Goal: Information Seeking & Learning: Understand process/instructions

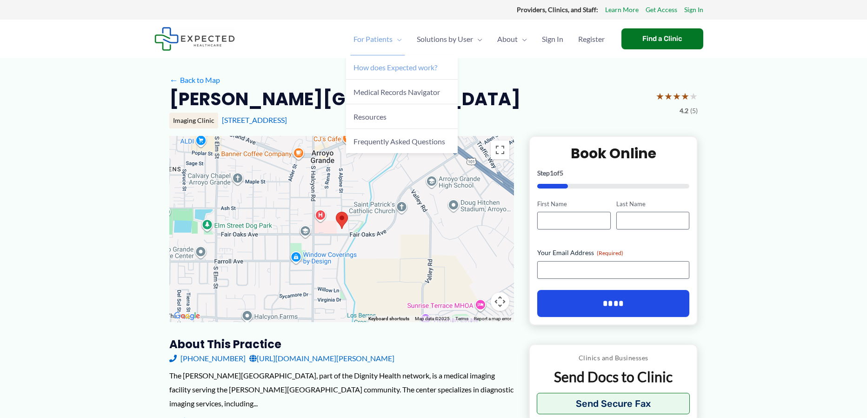
click at [402, 66] on span "How does Expected work?" at bounding box center [396, 67] width 84 height 9
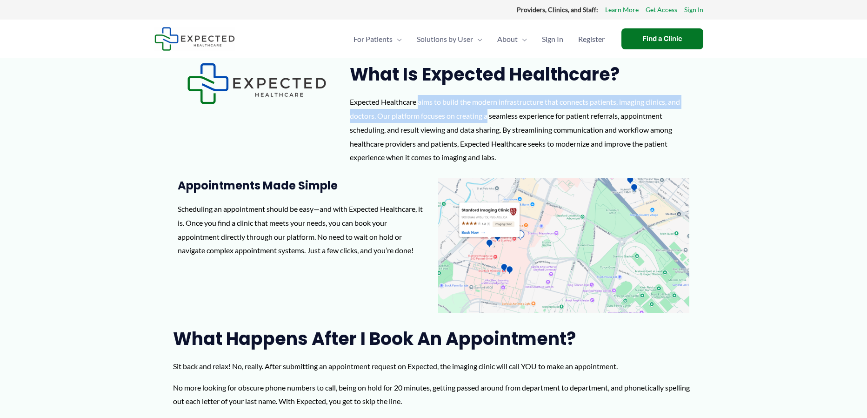
drag, startPoint x: 385, startPoint y: 103, endPoint x: 458, endPoint y: 114, distance: 73.4
click at [458, 114] on div "Expected Healthcare aims to build the modern infrastructure that connects patie…" at bounding box center [522, 129] width 344 height 69
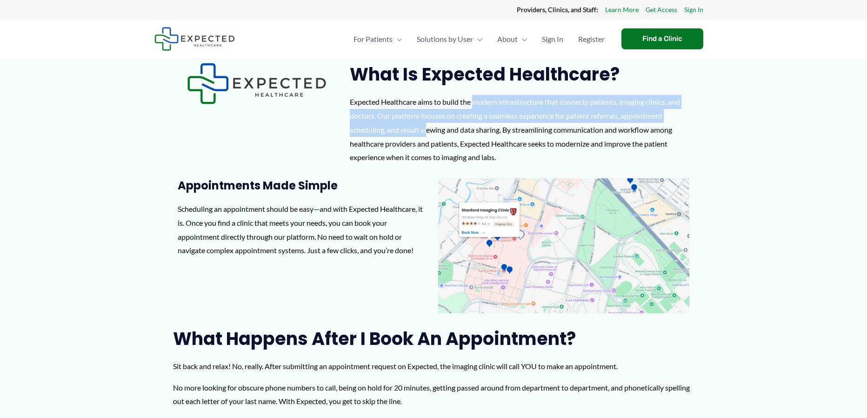
drag, startPoint x: 446, startPoint y: 104, endPoint x: 400, endPoint y: 124, distance: 49.8
click at [400, 124] on div "Expected Healthcare aims to build the modern infrastructure that connects patie…" at bounding box center [522, 129] width 344 height 69
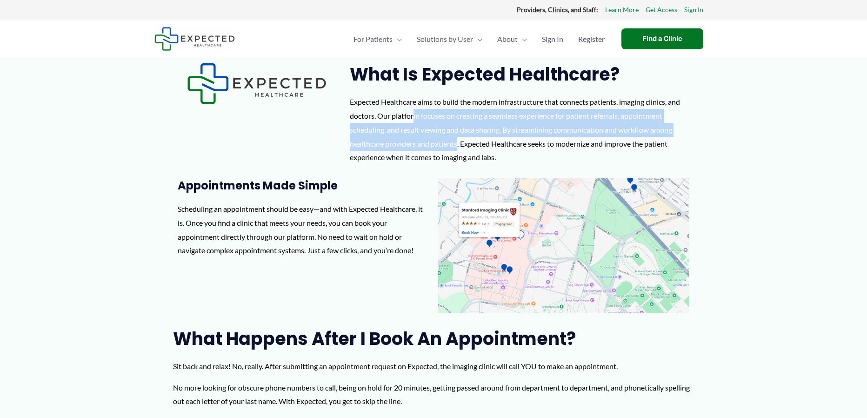
drag, startPoint x: 383, startPoint y: 113, endPoint x: 428, endPoint y: 139, distance: 51.1
click at [428, 139] on div "Expected Healthcare aims to build the modern infrastructure that connects patie…" at bounding box center [522, 129] width 344 height 69
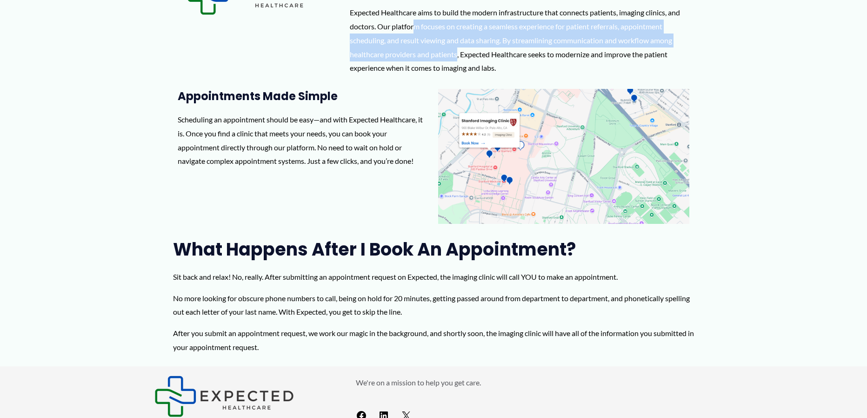
scroll to position [93, 0]
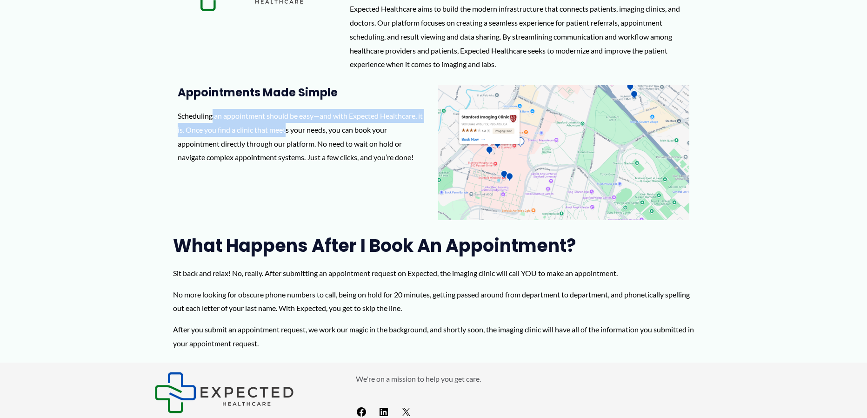
drag, startPoint x: 214, startPoint y: 119, endPoint x: 288, endPoint y: 126, distance: 73.9
click at [288, 126] on p "Scheduling an appointment should be easy—and with Expected Healthcare, it is. O…" at bounding box center [303, 136] width 251 height 55
drag, startPoint x: 282, startPoint y: 120, endPoint x: 223, endPoint y: 135, distance: 61.4
click at [223, 135] on p "Scheduling an appointment should be easy—and with Expected Healthcare, it is. O…" at bounding box center [303, 136] width 251 height 55
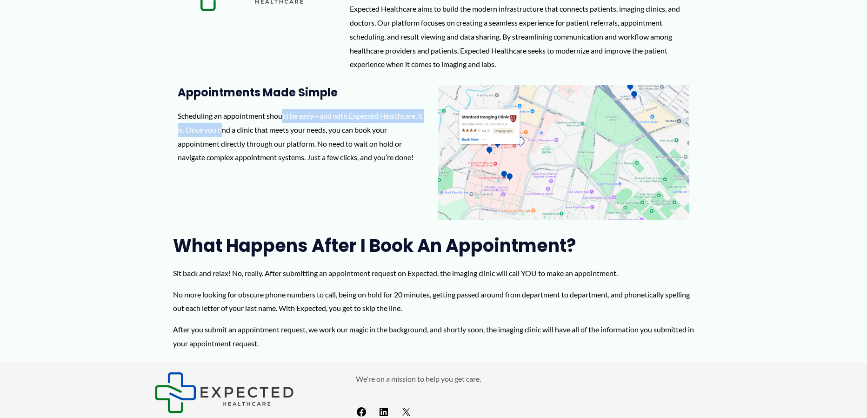
click at [223, 135] on p "Scheduling an appointment should be easy—and with Expected Healthcare, it is. O…" at bounding box center [303, 136] width 251 height 55
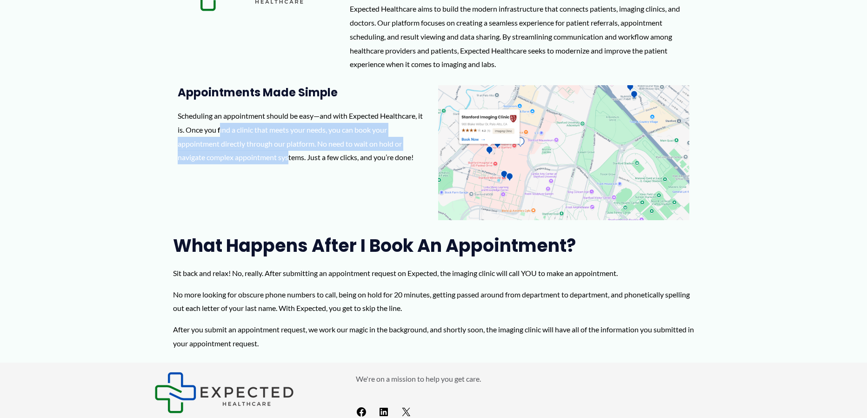
drag, startPoint x: 219, startPoint y: 134, endPoint x: 286, endPoint y: 155, distance: 70.2
click at [287, 155] on p "Scheduling an appointment should be easy—and with Expected Healthcare, it is. O…" at bounding box center [303, 136] width 251 height 55
click at [286, 155] on p "Scheduling an appointment should be easy—and with Expected Healthcare, it is. O…" at bounding box center [303, 136] width 251 height 55
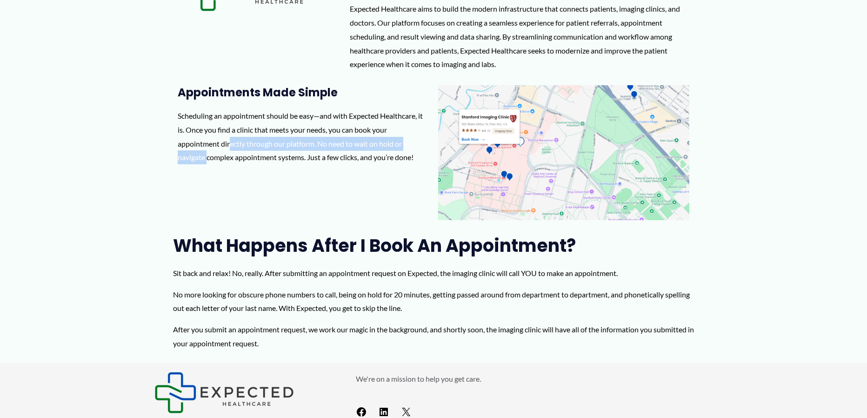
drag, startPoint x: 229, startPoint y: 147, endPoint x: 208, endPoint y: 167, distance: 29.6
click at [208, 167] on div "Scheduling an appointment should be easy—and with Expected Healthcare, it is. O…" at bounding box center [303, 140] width 251 height 63
drag, startPoint x: 237, startPoint y: 162, endPoint x: 332, endPoint y: 163, distance: 94.9
click at [332, 163] on p "Scheduling an appointment should be easy—and with Expected Healthcare, it is. O…" at bounding box center [303, 136] width 251 height 55
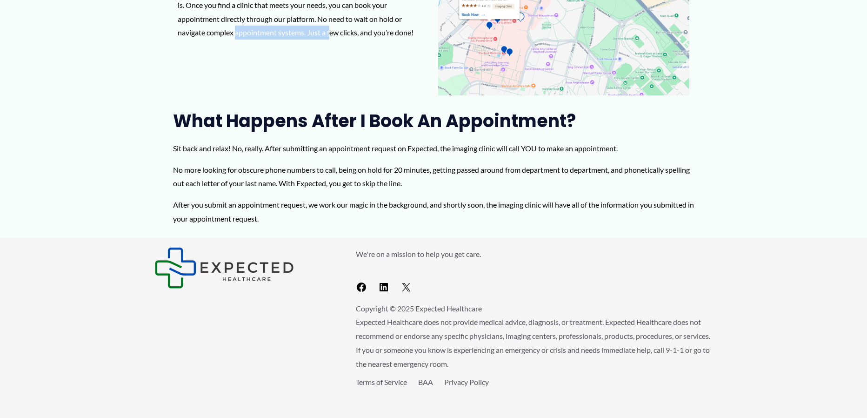
scroll to position [219, 0]
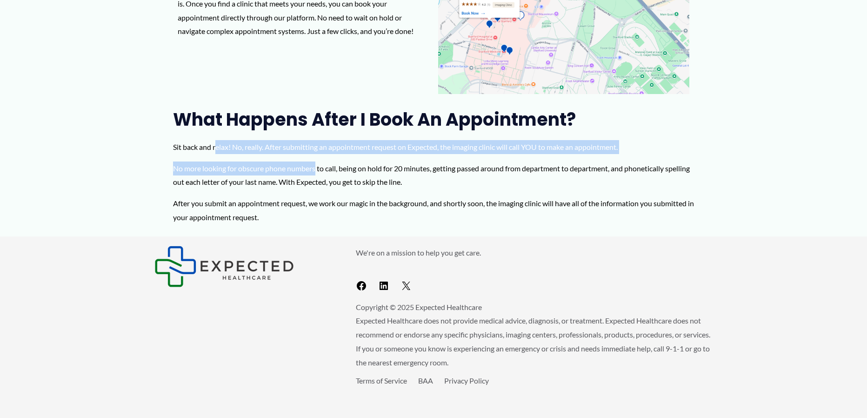
drag, startPoint x: 235, startPoint y: 149, endPoint x: 315, endPoint y: 160, distance: 81.2
click at [315, 160] on div "Sit back and relax! No, really. After submitting an appointment request on Expe…" at bounding box center [433, 182] width 521 height 84
drag, startPoint x: 191, startPoint y: 147, endPoint x: 622, endPoint y: 149, distance: 430.8
click at [622, 149] on p "Sit back and relax! No, really. After submitting an appointment request on Expe…" at bounding box center [433, 147] width 521 height 14
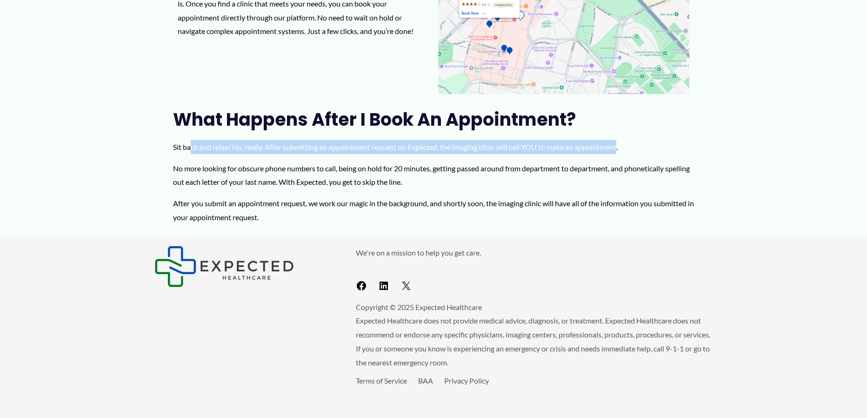
click at [622, 149] on p "Sit back and relax! No, really. After submitting an appointment request on Expe…" at bounding box center [433, 147] width 521 height 14
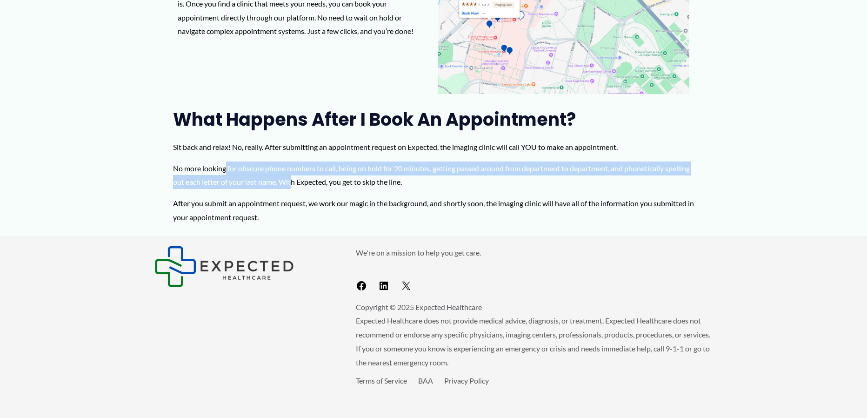
drag, startPoint x: 227, startPoint y: 167, endPoint x: 320, endPoint y: 180, distance: 93.9
click at [320, 180] on p "No more looking for obscure phone numbers to call, being on hold for 20 minutes…" at bounding box center [433, 174] width 521 height 27
drag, startPoint x: 302, startPoint y: 174, endPoint x: 399, endPoint y: 188, distance: 98.3
click at [399, 188] on p "No more looking for obscure phone numbers to call, being on hold for 20 minutes…" at bounding box center [433, 174] width 521 height 27
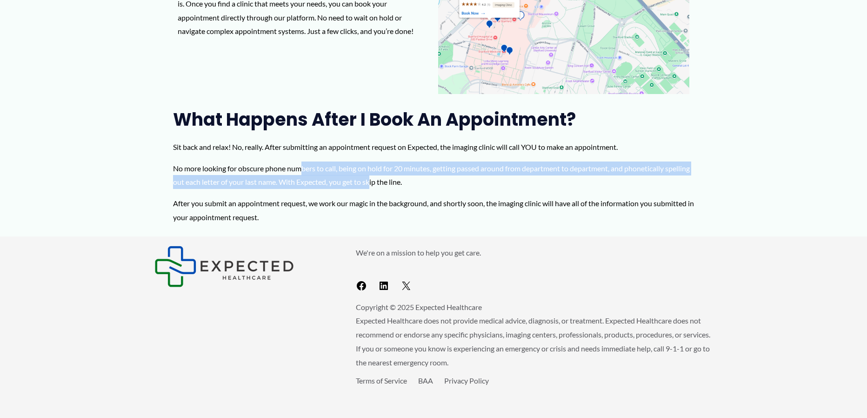
click at [399, 188] on p "No more looking for obscure phone numbers to call, being on hold for 20 minutes…" at bounding box center [433, 174] width 521 height 27
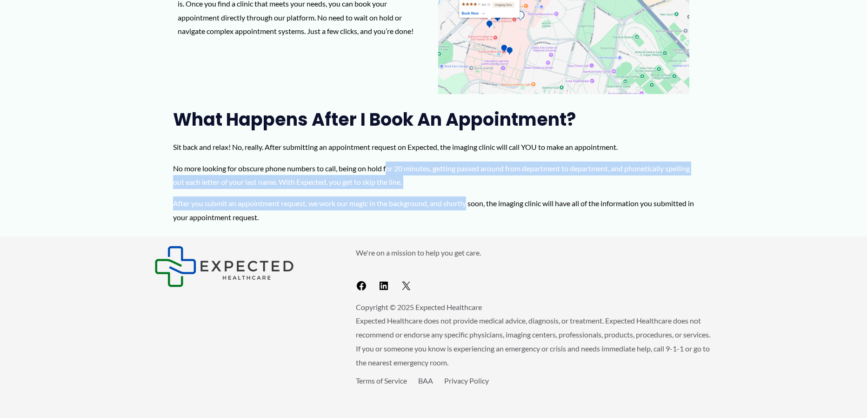
drag, startPoint x: 389, startPoint y: 172, endPoint x: 469, endPoint y: 191, distance: 82.2
click at [469, 191] on div "Sit back and relax! No, really. After submitting an appointment request on Expe…" at bounding box center [433, 182] width 521 height 84
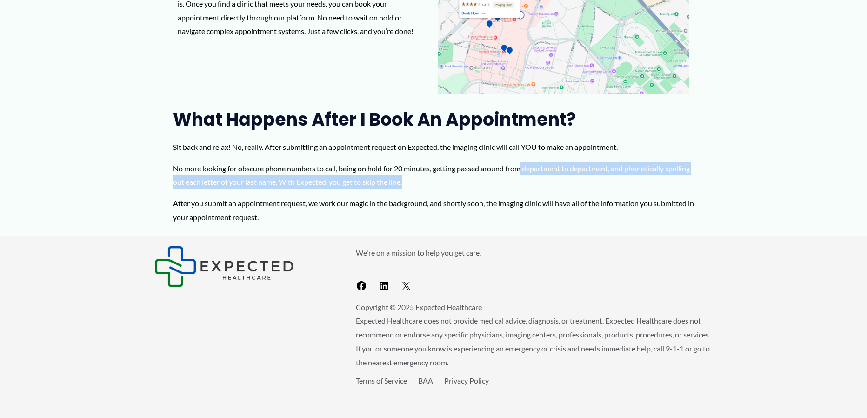
drag, startPoint x: 524, startPoint y: 166, endPoint x: 572, endPoint y: 186, distance: 51.8
click at [572, 186] on p "No more looking for obscure phone numbers to call, being on hold for 20 minutes…" at bounding box center [433, 174] width 521 height 27
drag, startPoint x: 334, startPoint y: 197, endPoint x: 410, endPoint y: 221, distance: 80.2
click at [410, 221] on p "After you submit an appointment request, we work our magic in the background, a…" at bounding box center [433, 209] width 521 height 27
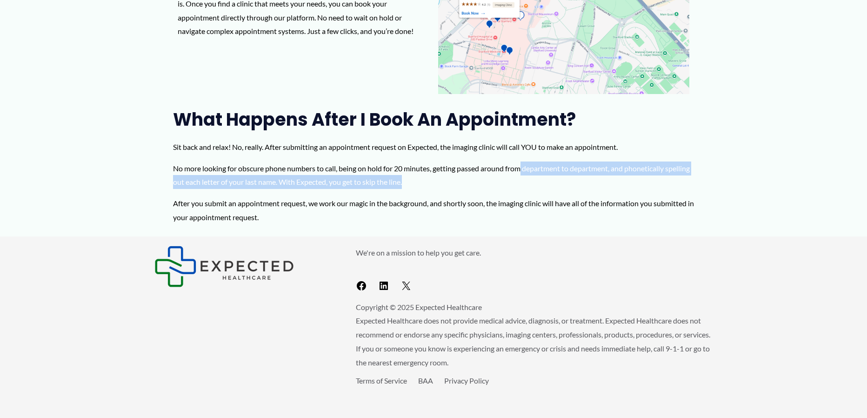
click at [410, 221] on p "After you submit an appointment request, we work our magic in the background, a…" at bounding box center [433, 209] width 521 height 27
drag, startPoint x: 398, startPoint y: 200, endPoint x: 455, endPoint y: 211, distance: 57.8
click at [455, 211] on p "After you submit an appointment request, we work our magic in the background, a…" at bounding box center [433, 209] width 521 height 27
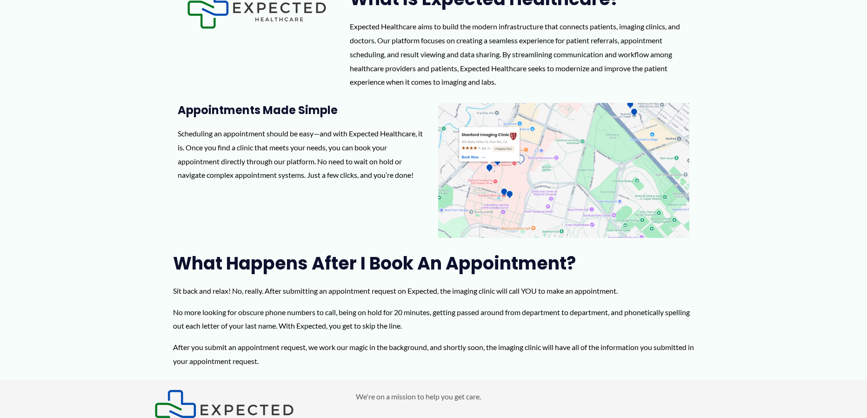
scroll to position [0, 0]
